Goal: Transaction & Acquisition: Purchase product/service

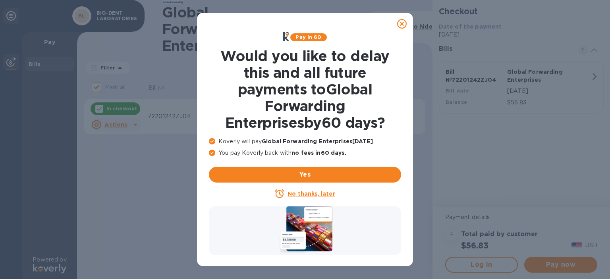
click at [403, 23] on icon at bounding box center [402, 24] width 10 height 10
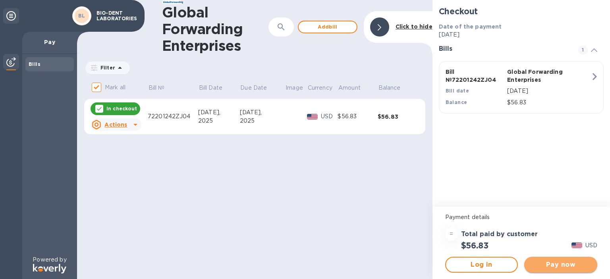
click at [549, 266] on span "Pay now" at bounding box center [561, 265] width 60 height 10
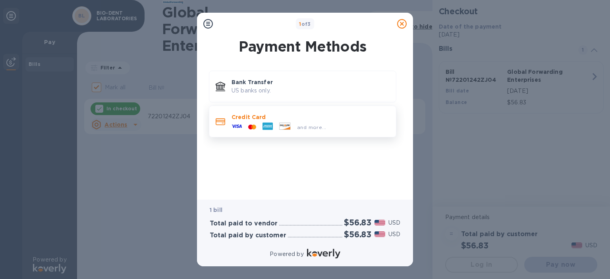
click at [276, 123] on div at bounding box center [285, 127] width 18 height 9
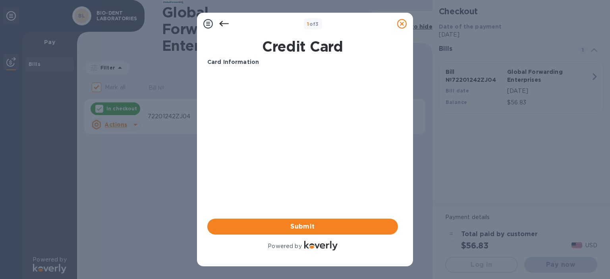
click at [402, 27] on icon at bounding box center [402, 24] width 10 height 10
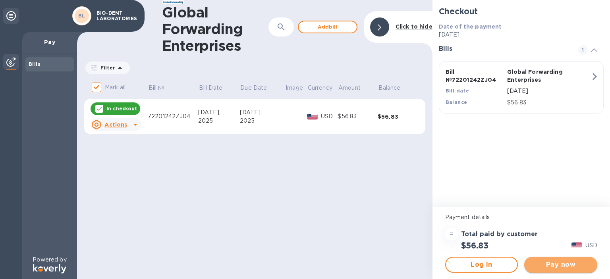
click at [542, 263] on span "Pay now" at bounding box center [561, 265] width 60 height 10
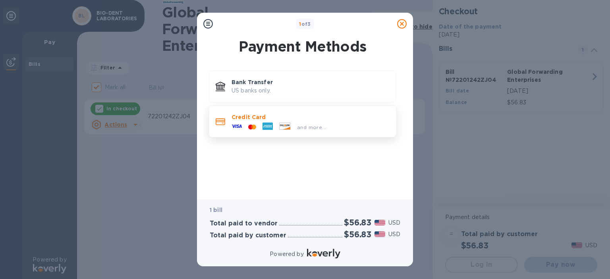
click at [297, 125] on span "and more..." at bounding box center [311, 127] width 29 height 6
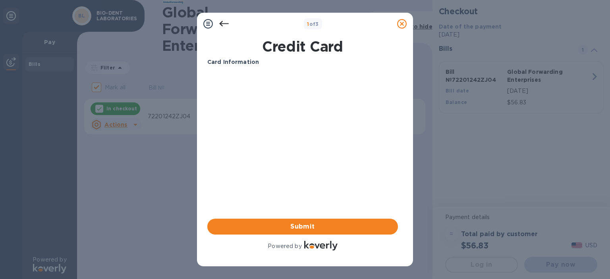
click at [401, 25] on icon at bounding box center [402, 24] width 10 height 10
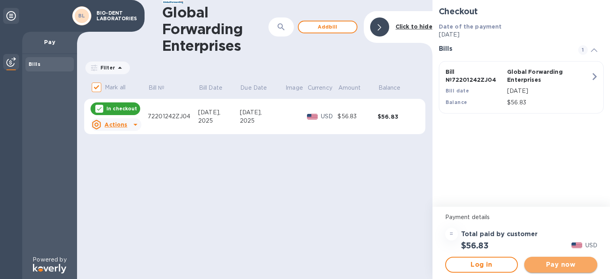
click at [570, 266] on span "Pay now" at bounding box center [561, 265] width 60 height 10
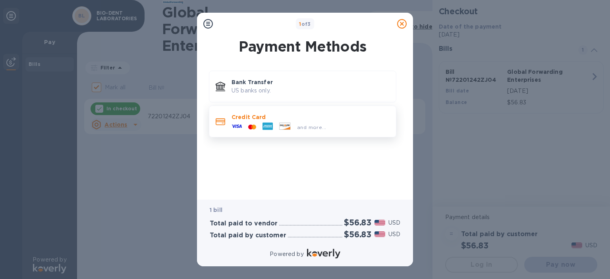
click at [289, 122] on div "and more..." at bounding box center [278, 127] width 101 height 12
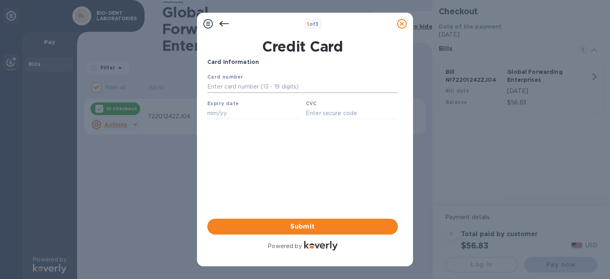
click at [214, 93] on input "text" at bounding box center [302, 87] width 191 height 12
paste input "[CREDIT_CARD_NUMBER]"
type input "[CREDIT_CARD_NUMBER]"
click at [218, 116] on input "text" at bounding box center [253, 113] width 92 height 12
type input "07/29"
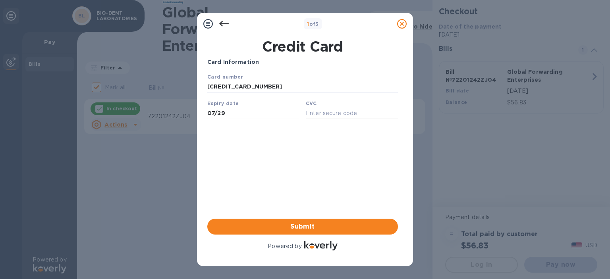
click at [314, 119] on input "text" at bounding box center [352, 113] width 92 height 12
type input "490"
click at [315, 223] on span "Submit" at bounding box center [303, 227] width 178 height 10
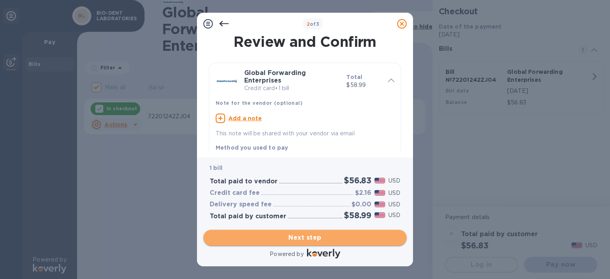
click at [316, 233] on span "Next step" at bounding box center [305, 238] width 191 height 10
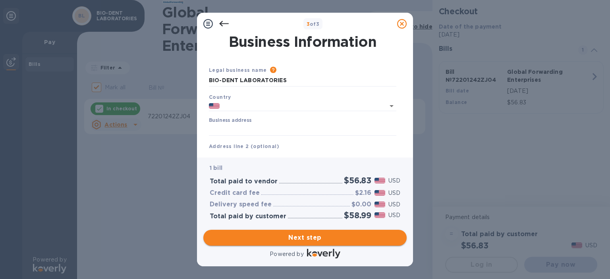
type input "[GEOGRAPHIC_DATA]"
click at [225, 141] on div "Address line 2 (optional)" at bounding box center [303, 152] width 194 height 27
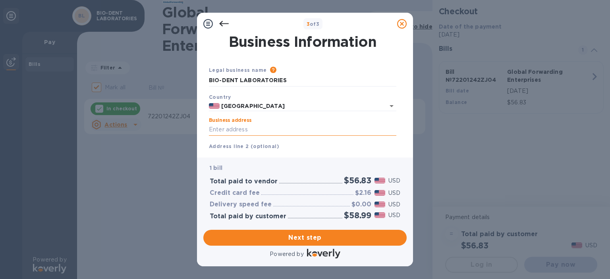
click at [231, 131] on input "Business address" at bounding box center [302, 130] width 187 height 12
paste input "[STREET_ADDRESS][PERSON_NAME]"
click at [277, 233] on span "Next step" at bounding box center [305, 238] width 191 height 10
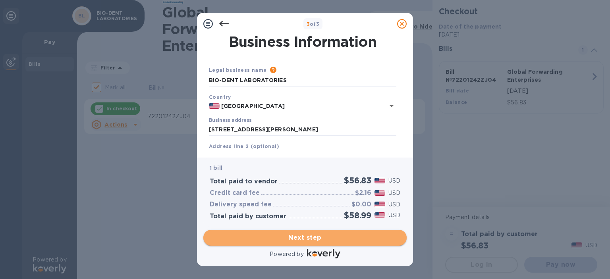
click at [310, 233] on span "Next step" at bounding box center [305, 238] width 191 height 10
click at [341, 233] on span "Next step" at bounding box center [305, 238] width 191 height 10
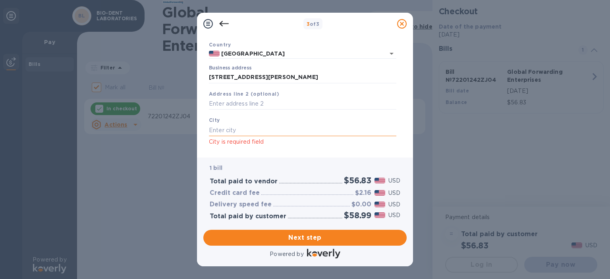
scroll to position [54, 0]
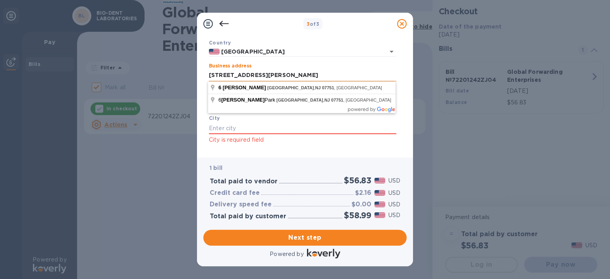
drag, startPoint x: 249, startPoint y: 75, endPoint x: 269, endPoint y: 77, distance: 20.7
click at [269, 77] on input "[STREET_ADDRESS][PERSON_NAME]" at bounding box center [302, 76] width 187 height 12
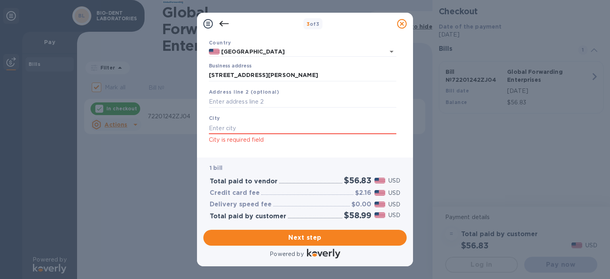
type input "[STREET_ADDRESS][PERSON_NAME]"
type input "[GEOGRAPHIC_DATA]"
type input "NJ"
type input "07751"
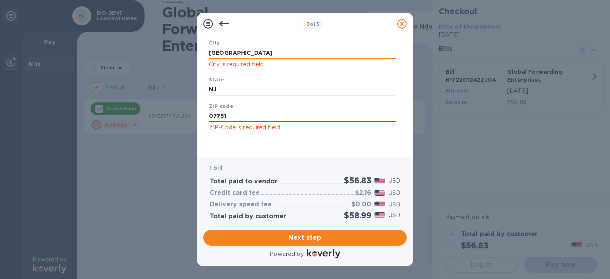
scroll to position [140, 0]
click at [295, 233] on span "Next step" at bounding box center [305, 238] width 191 height 10
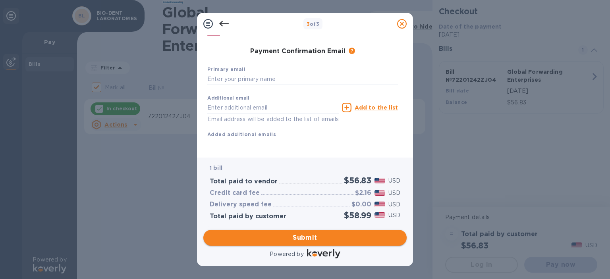
scroll to position [119, 0]
click at [276, 81] on input "text" at bounding box center [302, 79] width 191 height 12
click at [267, 102] on input "text" at bounding box center [272, 108] width 131 height 12
paste input "[EMAIL_ADDRESS][DOMAIN_NAME]"
type input "[EMAIL_ADDRESS][DOMAIN_NAME]"
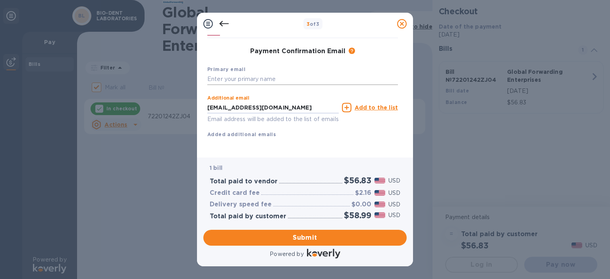
click at [268, 76] on input "text" at bounding box center [302, 79] width 191 height 12
type input "[PERSON_NAME]"
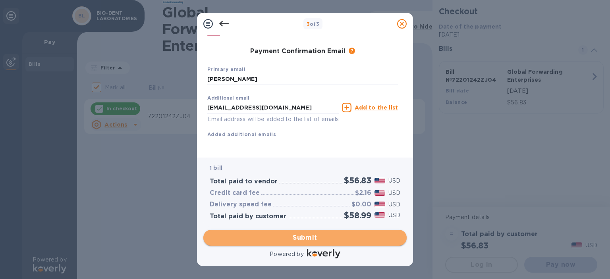
click at [301, 239] on span "Submit" at bounding box center [305, 238] width 191 height 10
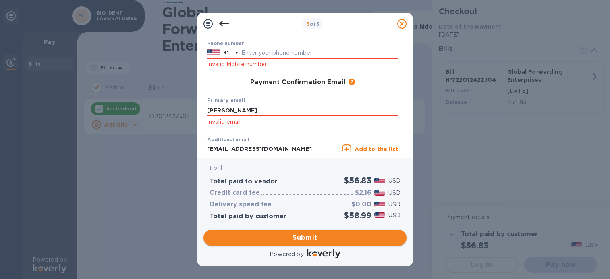
scroll to position [139, 0]
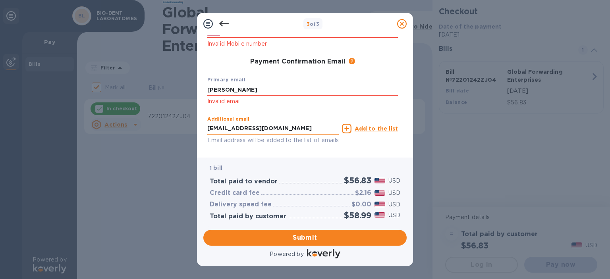
drag, startPoint x: 269, startPoint y: 131, endPoint x: 184, endPoint y: 121, distance: 86.0
click at [207, 123] on input "[EMAIL_ADDRESS][DOMAIN_NAME]" at bounding box center [272, 129] width 131 height 12
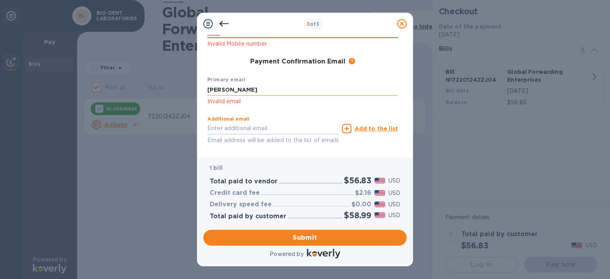
click at [216, 88] on input "[PERSON_NAME]" at bounding box center [302, 90] width 191 height 12
paste input "[EMAIL_ADDRESS][DOMAIN_NAME]"
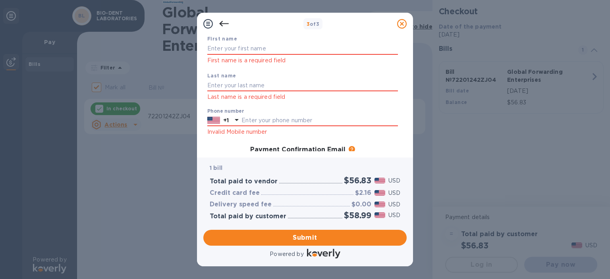
scroll to position [0, 0]
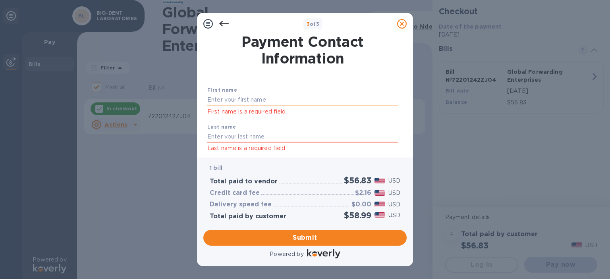
type input "[EMAIL_ADDRESS][DOMAIN_NAME]"
click at [220, 101] on input "text" at bounding box center [302, 100] width 191 height 12
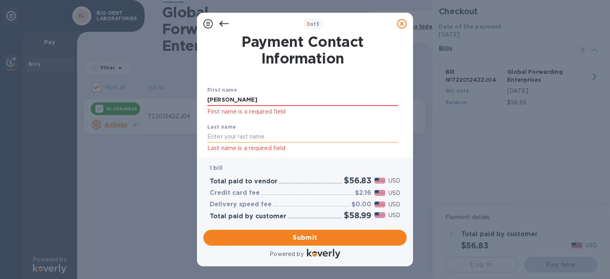
type input "[PERSON_NAME]"
click at [226, 135] on input "text" at bounding box center [302, 137] width 191 height 12
click at [226, 135] on input "V" at bounding box center [302, 137] width 191 height 12
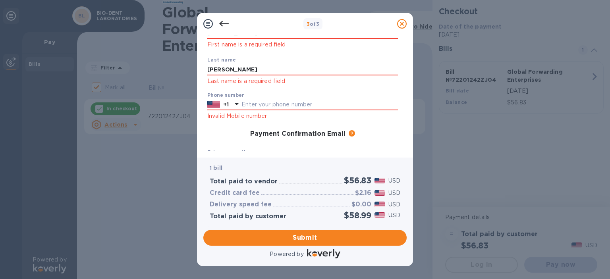
scroll to position [68, 0]
type input "[PERSON_NAME]"
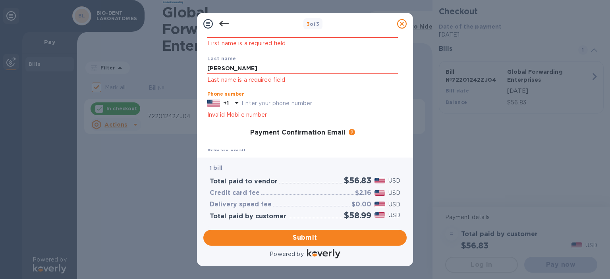
click at [251, 102] on input "text" at bounding box center [320, 104] width 157 height 12
paste input "7322840545"
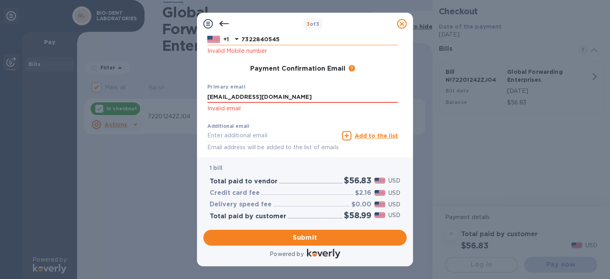
scroll to position [160, 0]
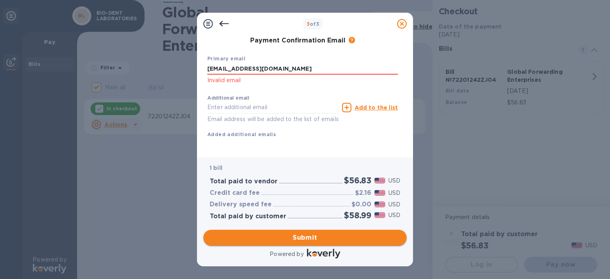
type input "7322840545"
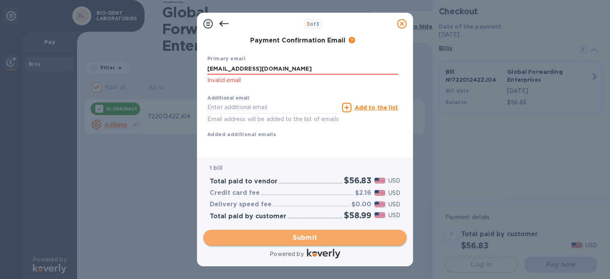
click at [274, 242] on span "Submit" at bounding box center [305, 238] width 191 height 10
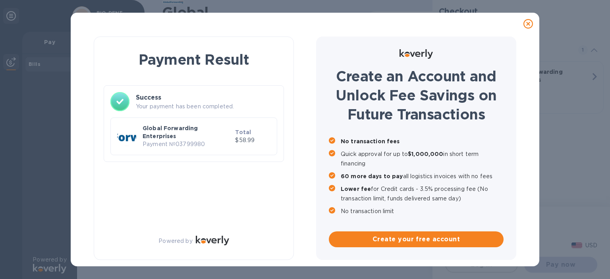
scroll to position [0, 0]
checkbox input "false"
